Goal: Task Accomplishment & Management: Manage account settings

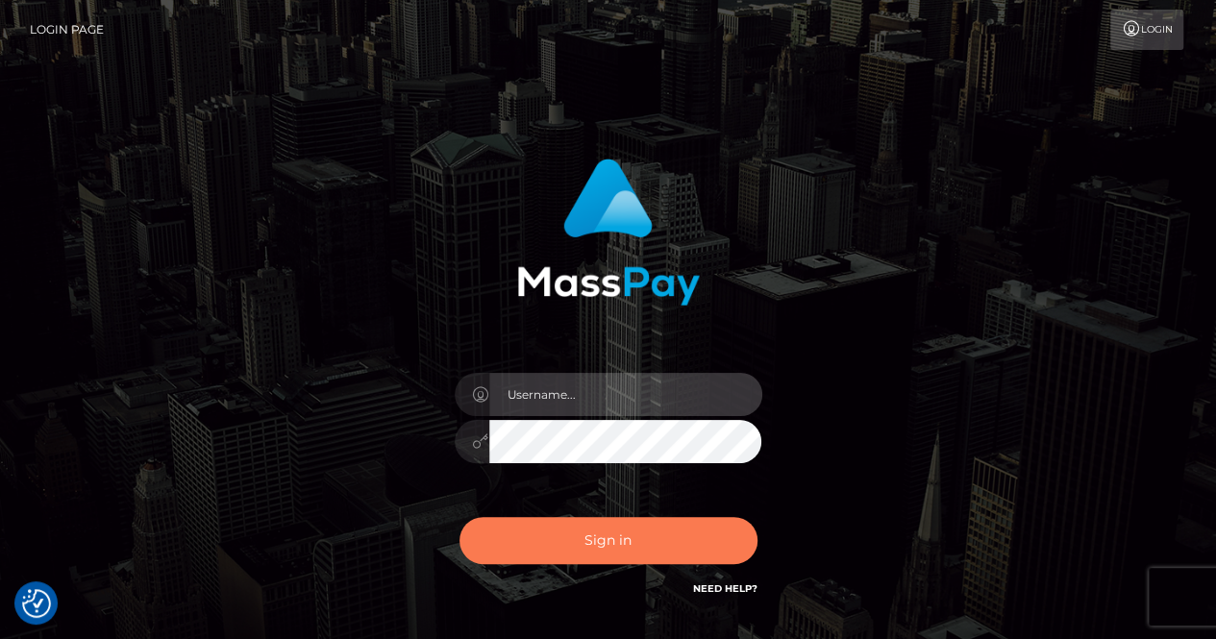
type input "renaoceo"
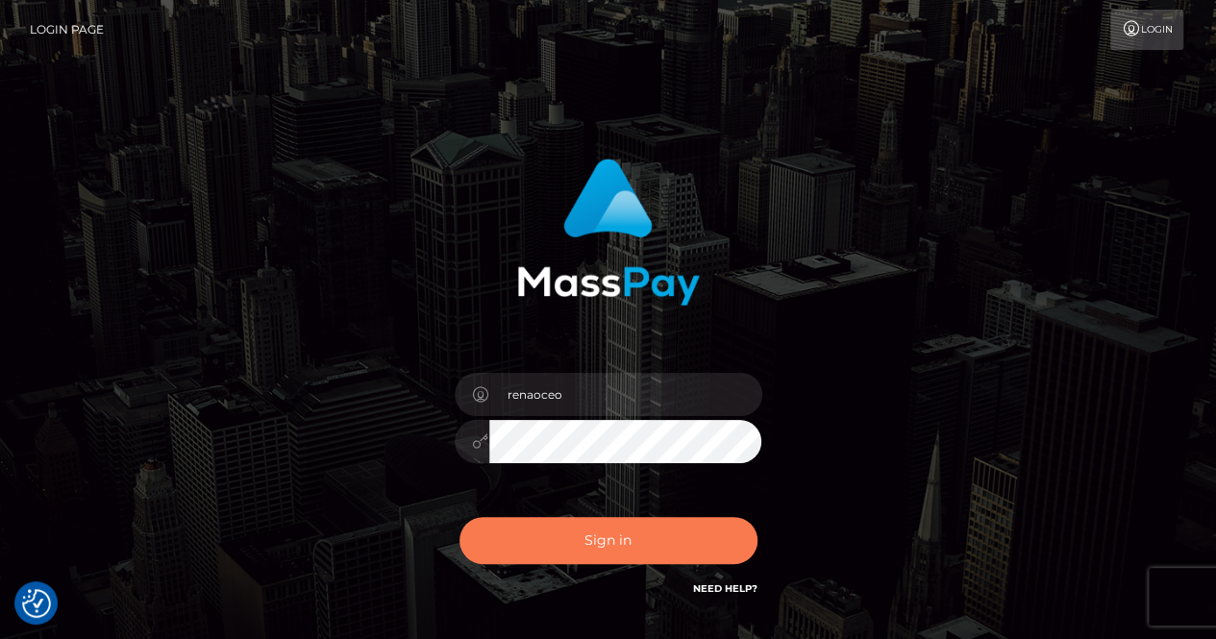
drag, startPoint x: 588, startPoint y: 536, endPoint x: 609, endPoint y: 505, distance: 38.1
click at [589, 535] on button "Sign in" at bounding box center [608, 540] width 298 height 47
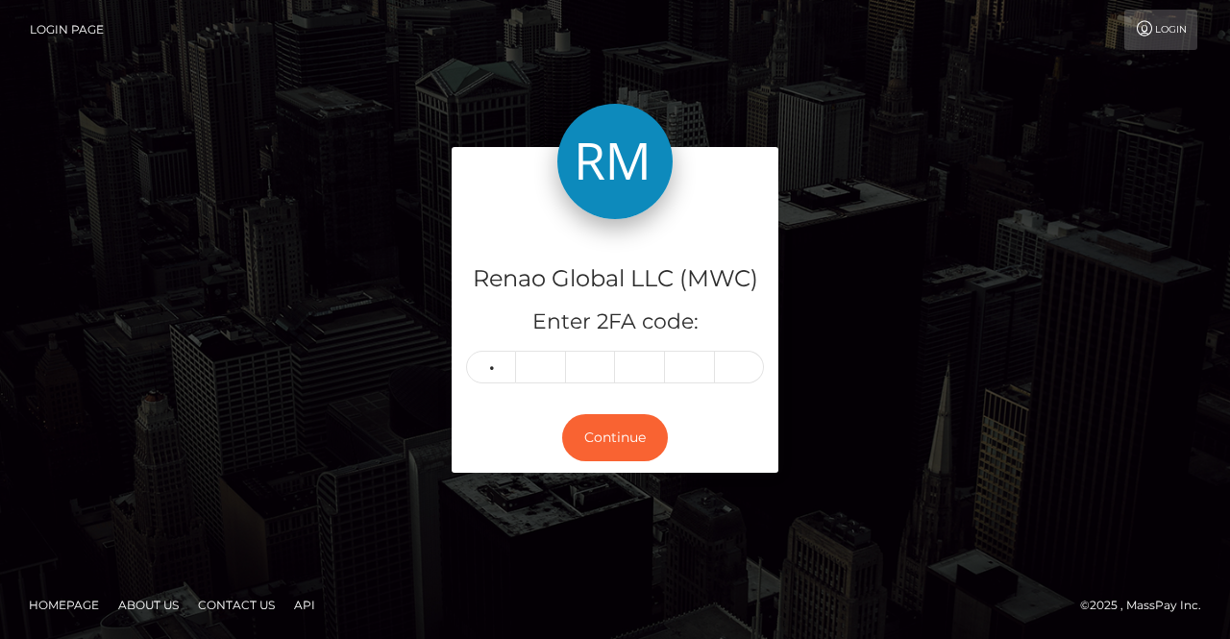
type input "5"
type input "9"
type input "3"
type input "2"
type input "7"
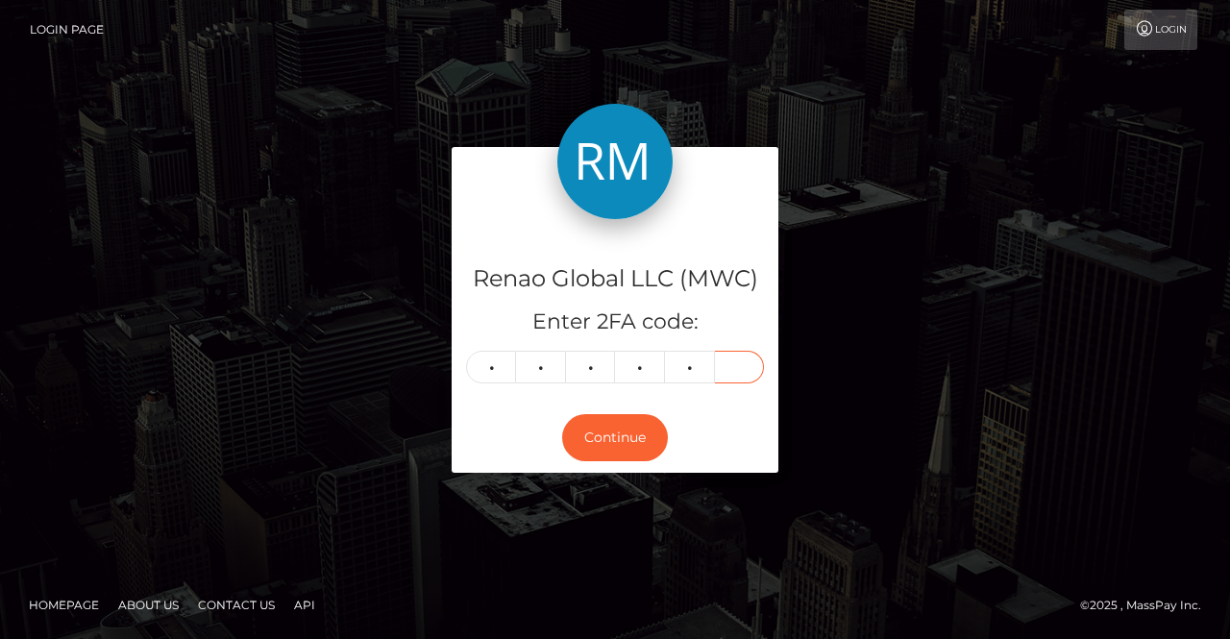
type input "4"
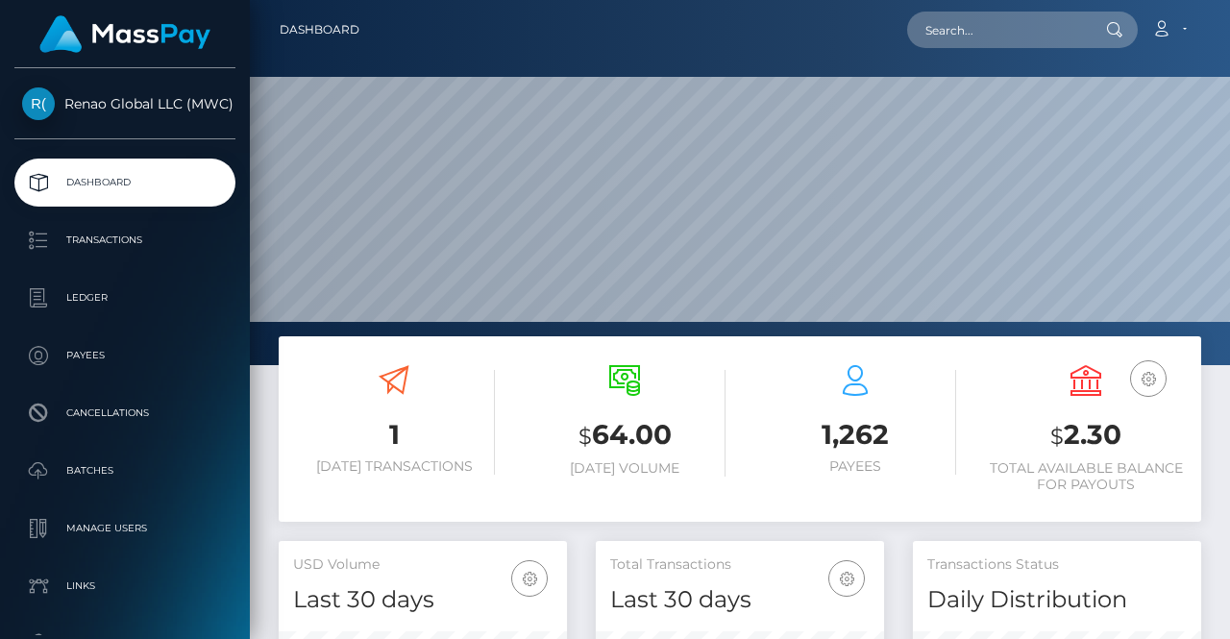
scroll to position [340, 288]
click at [1188, 32] on link "Account" at bounding box center [1169, 30] width 57 height 40
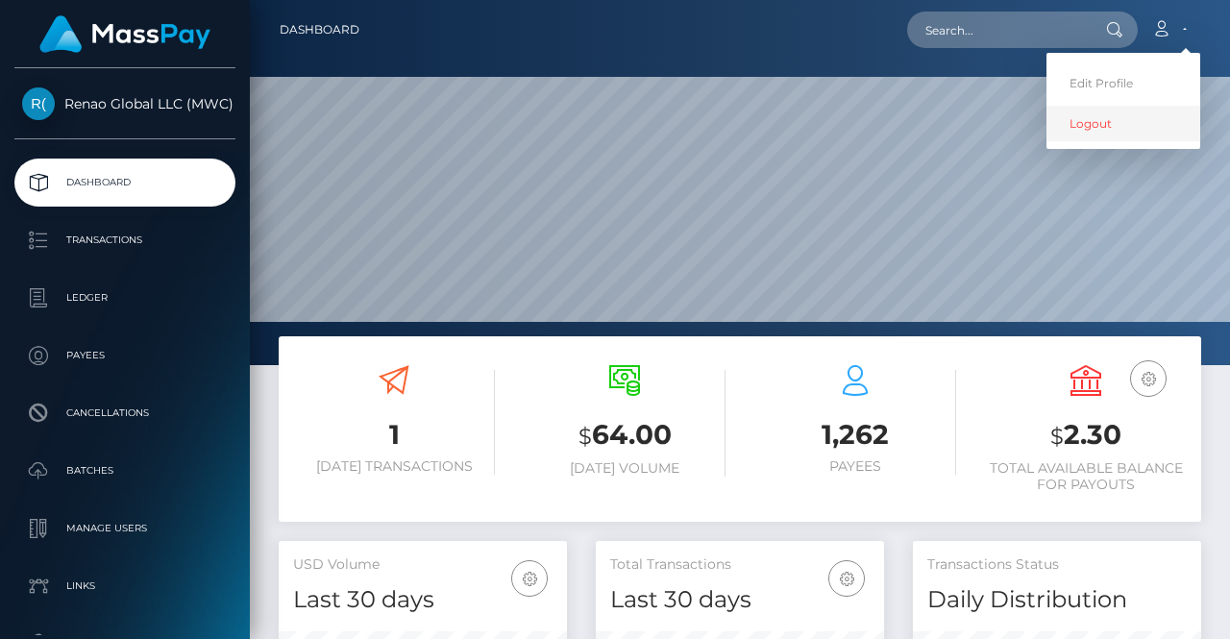
click at [1095, 120] on link "Logout" at bounding box center [1124, 124] width 154 height 36
